Goal: Connect with others: Establish contact or relationships with other users

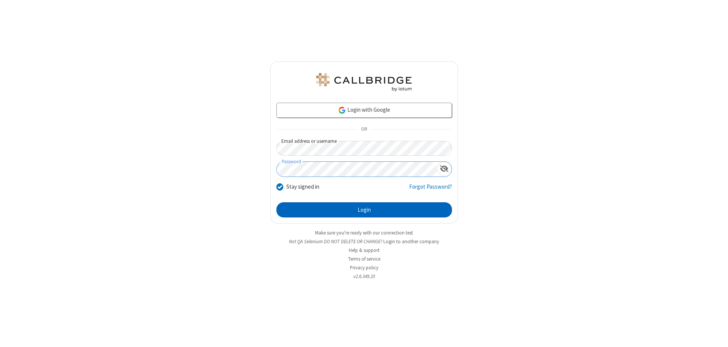
click at [364, 210] on button "Login" at bounding box center [364, 209] width 176 height 15
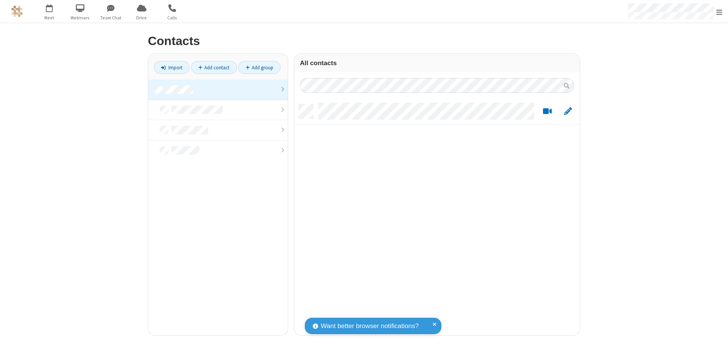
click at [218, 89] on link at bounding box center [218, 90] width 140 height 20
click at [214, 67] on link "Add contact" at bounding box center [214, 67] width 46 height 13
